Goal: Information Seeking & Learning: Learn about a topic

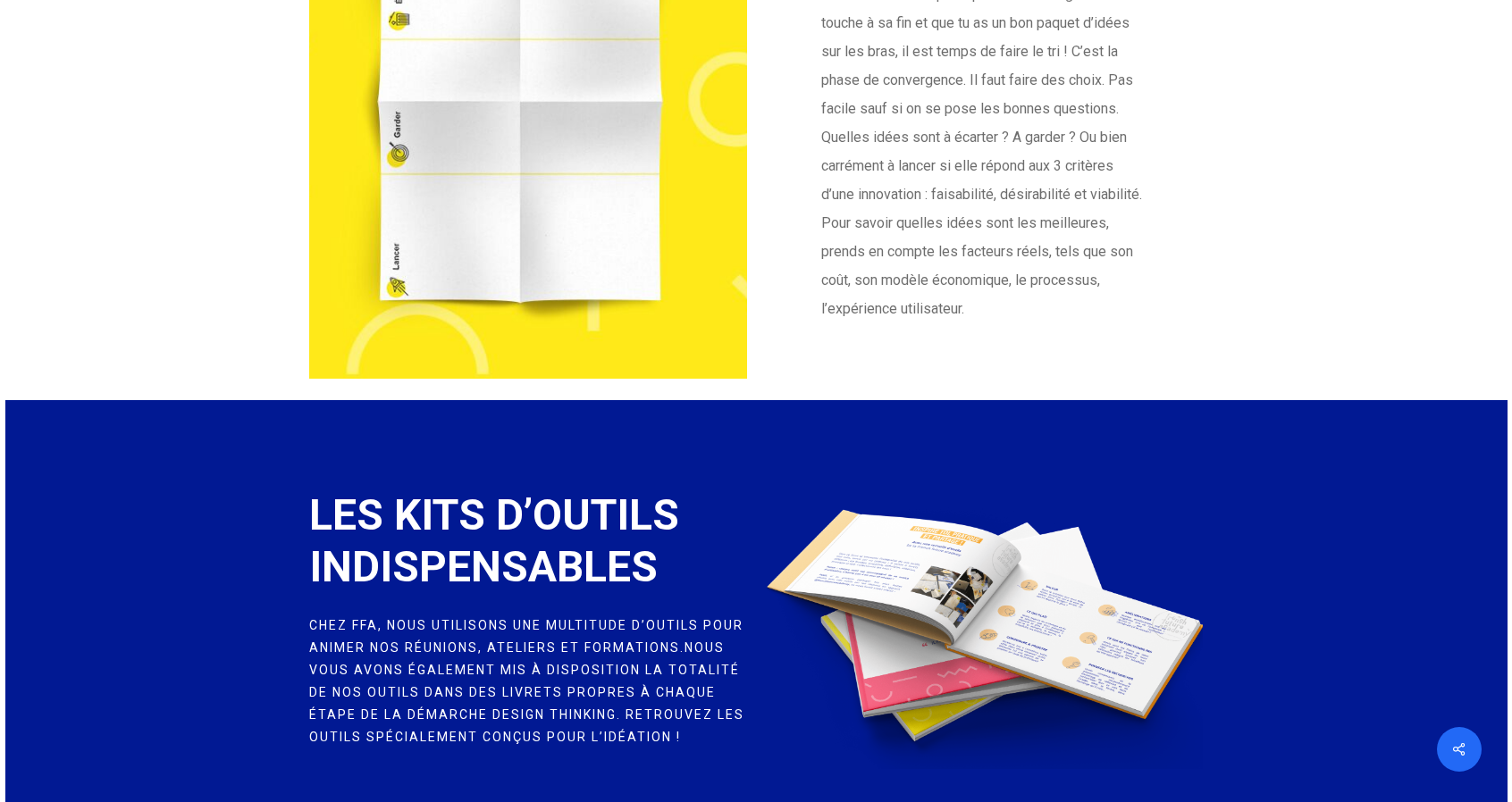
scroll to position [4689, 0]
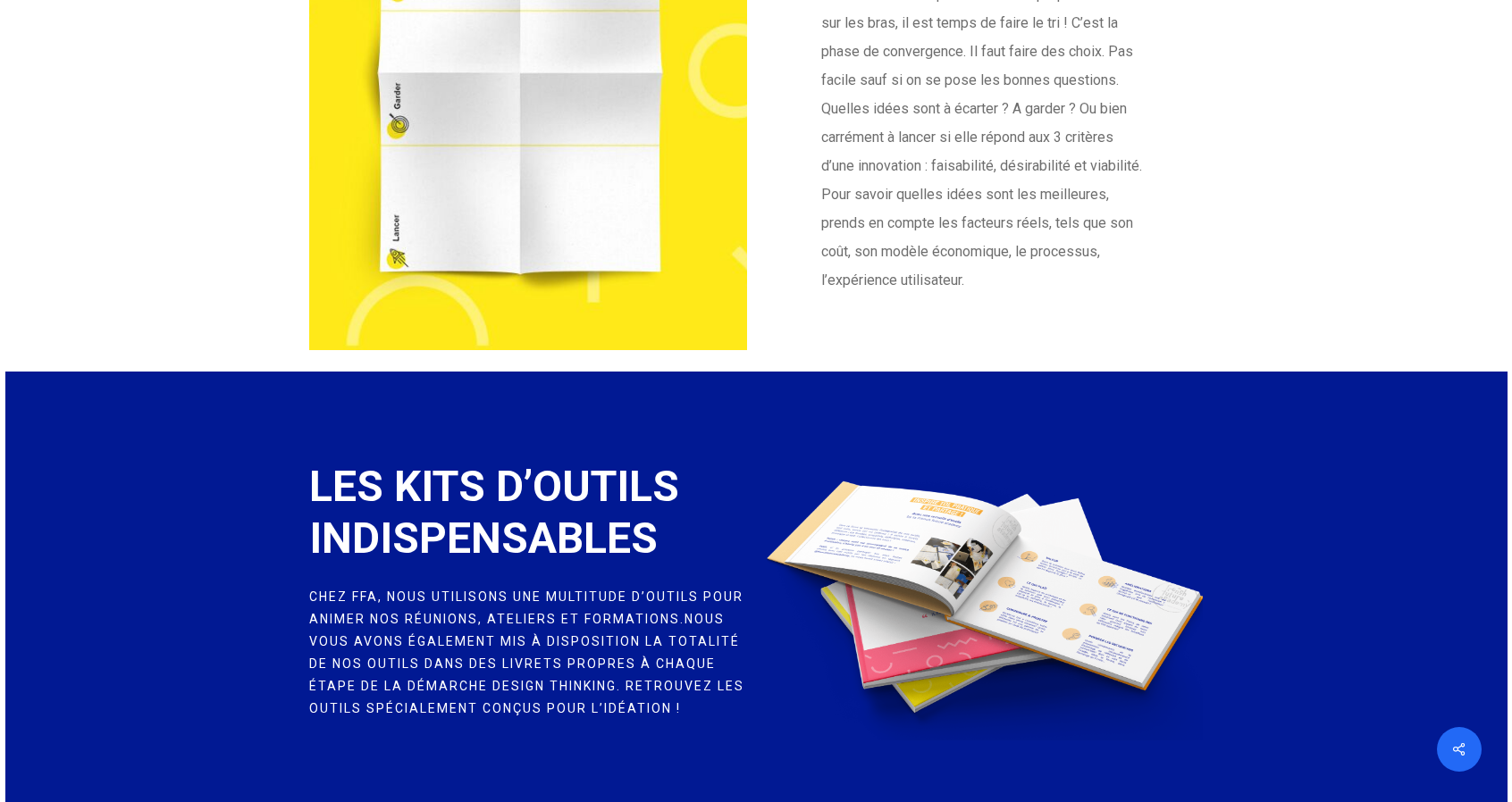
drag, startPoint x: 1037, startPoint y: 179, endPoint x: 149, endPoint y: 437, distance: 924.7
click at [149, 437] on div at bounding box center [756, 655] width 1502 height 566
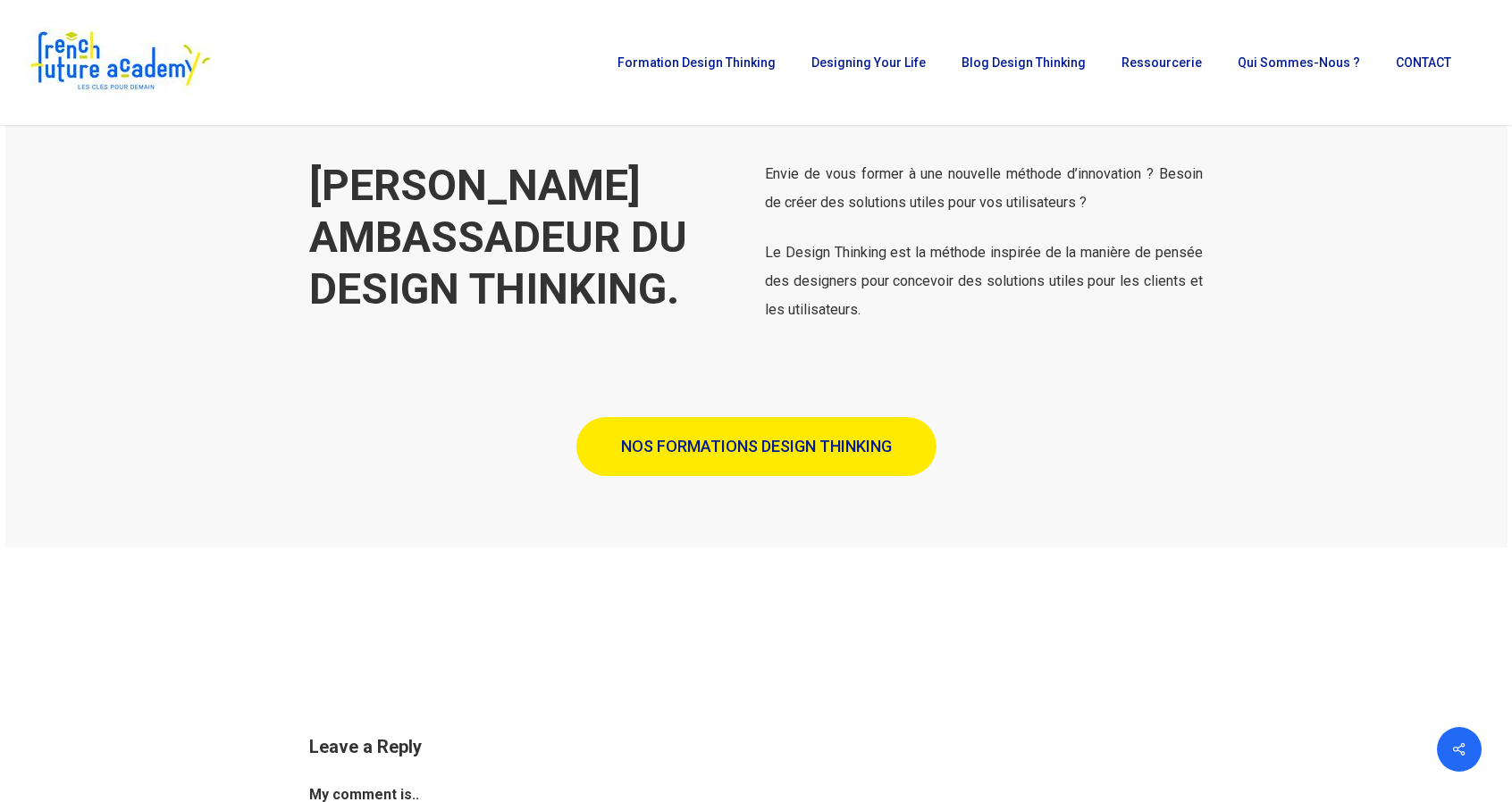
scroll to position [5225, 0]
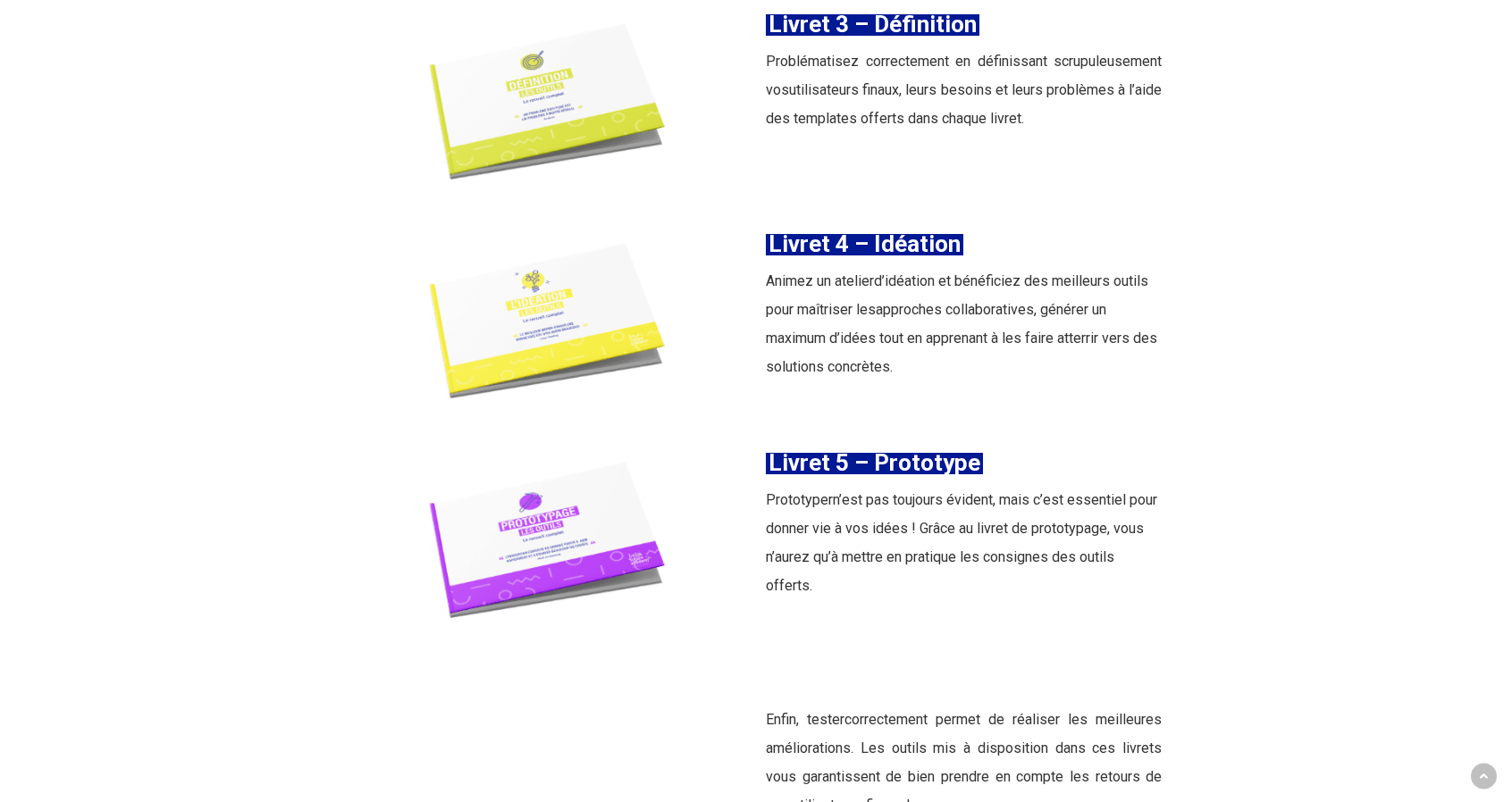
scroll to position [3128, 0]
